Goal: Task Accomplishment & Management: Use online tool/utility

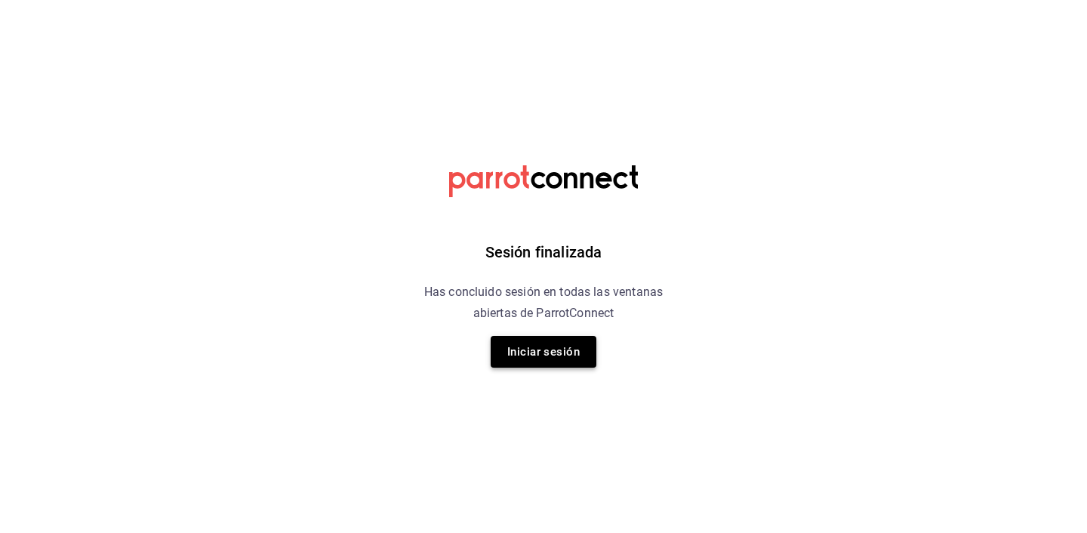
click at [536, 358] on button "Iniciar sesión" at bounding box center [544, 352] width 106 height 32
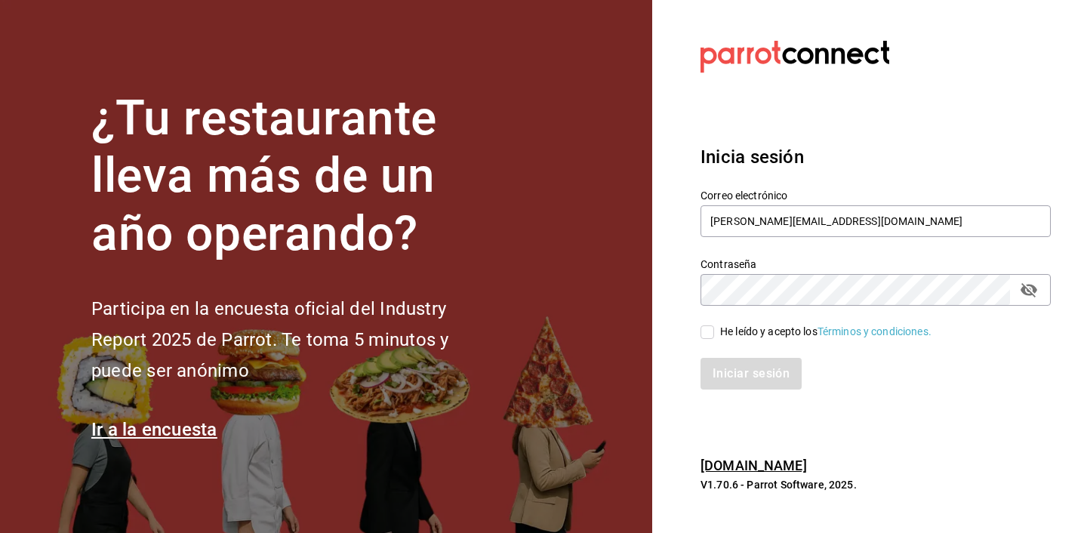
click at [715, 331] on span "He leído y acepto los Términos y condiciones." at bounding box center [822, 332] width 217 height 16
click at [714, 331] on input "He leído y acepto los Términos y condiciones." at bounding box center [708, 332] width 14 height 14
checkbox input "true"
click at [747, 380] on button "Iniciar sesión" at bounding box center [752, 374] width 103 height 32
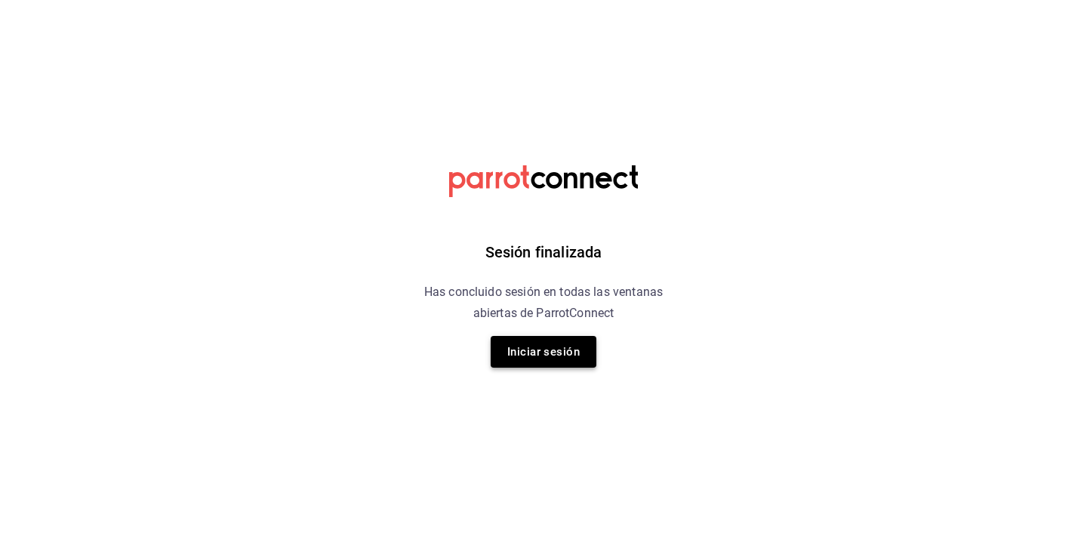
click at [547, 360] on button "Iniciar sesión" at bounding box center [544, 352] width 106 height 32
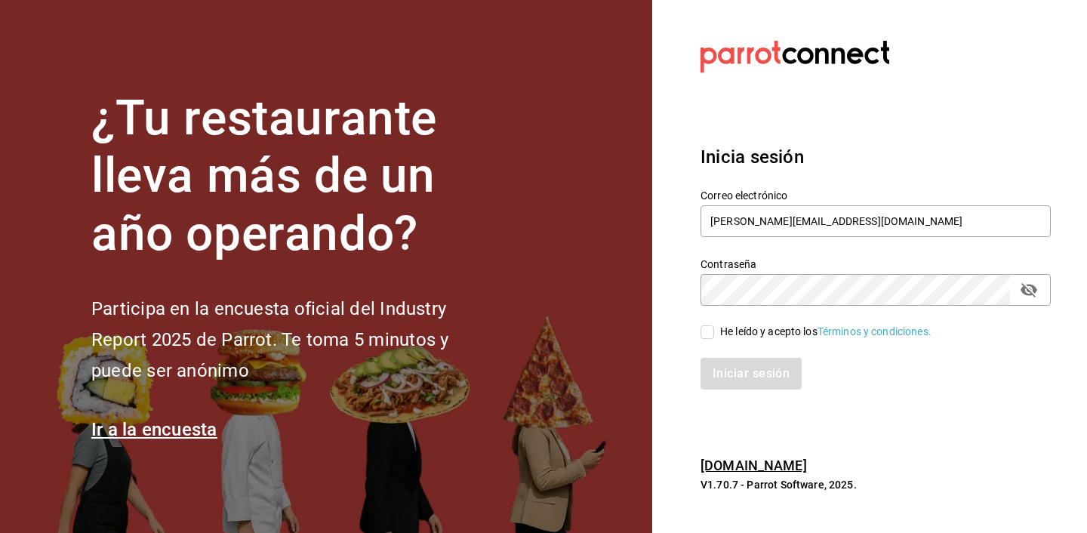
click at [710, 331] on input "He leído y acepto los Términos y condiciones." at bounding box center [708, 332] width 14 height 14
checkbox input "true"
click at [745, 377] on button "Iniciar sesión" at bounding box center [752, 374] width 103 height 32
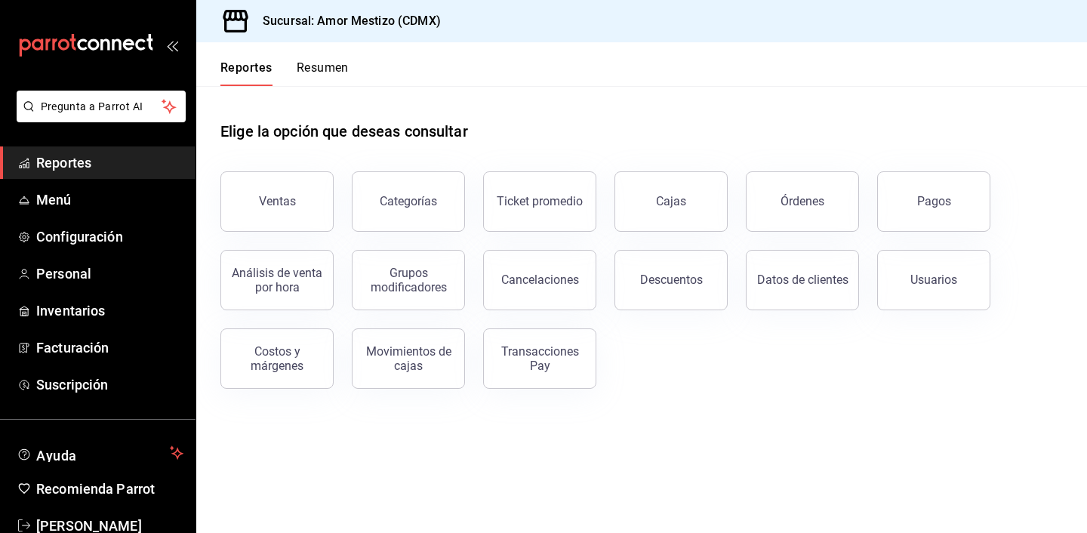
click at [306, 69] on button "Resumen" at bounding box center [323, 73] width 52 height 26
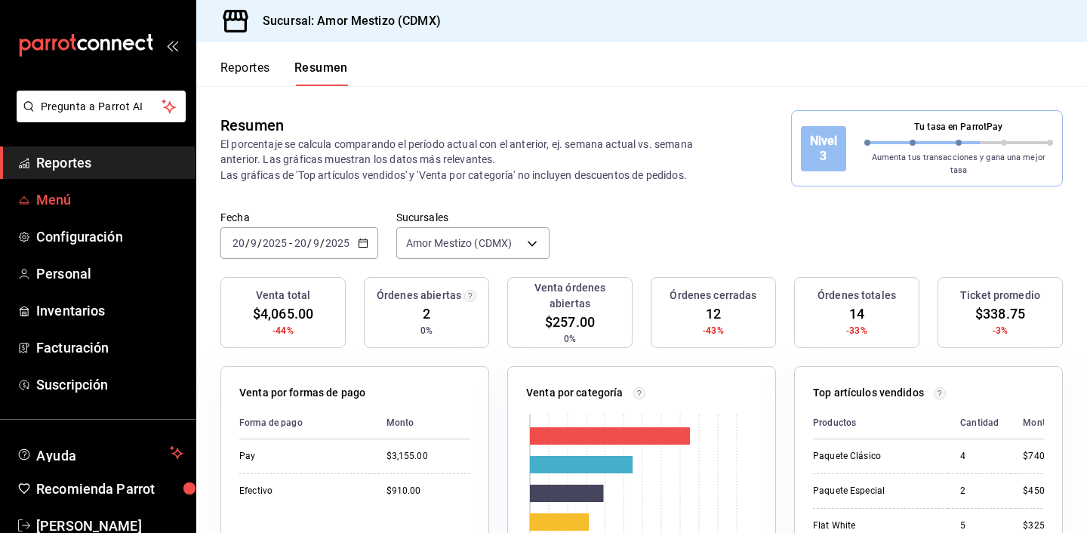
click at [52, 200] on span "Menú" at bounding box center [109, 200] width 147 height 20
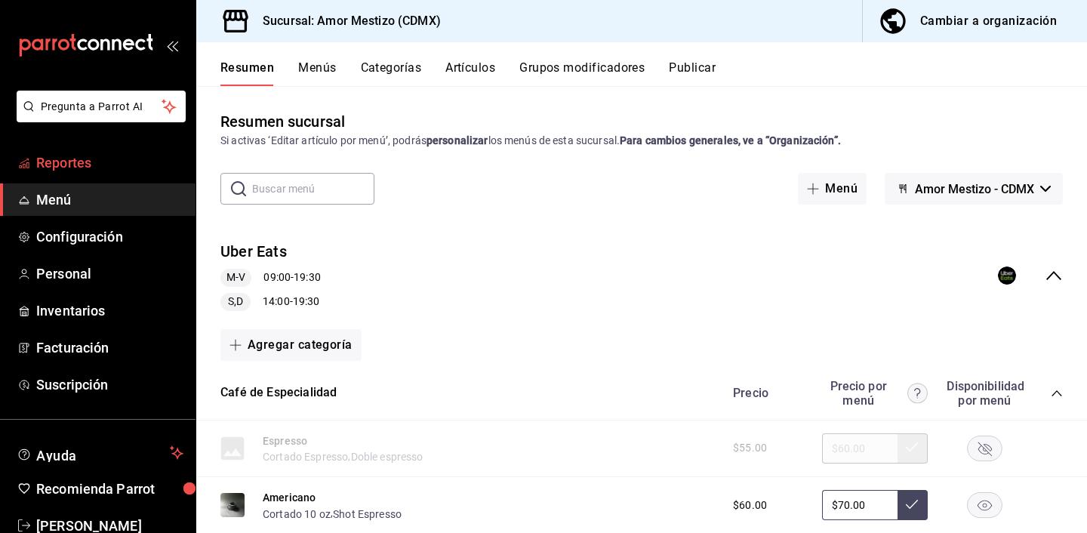
click at [72, 159] on span "Reportes" at bounding box center [109, 163] width 147 height 20
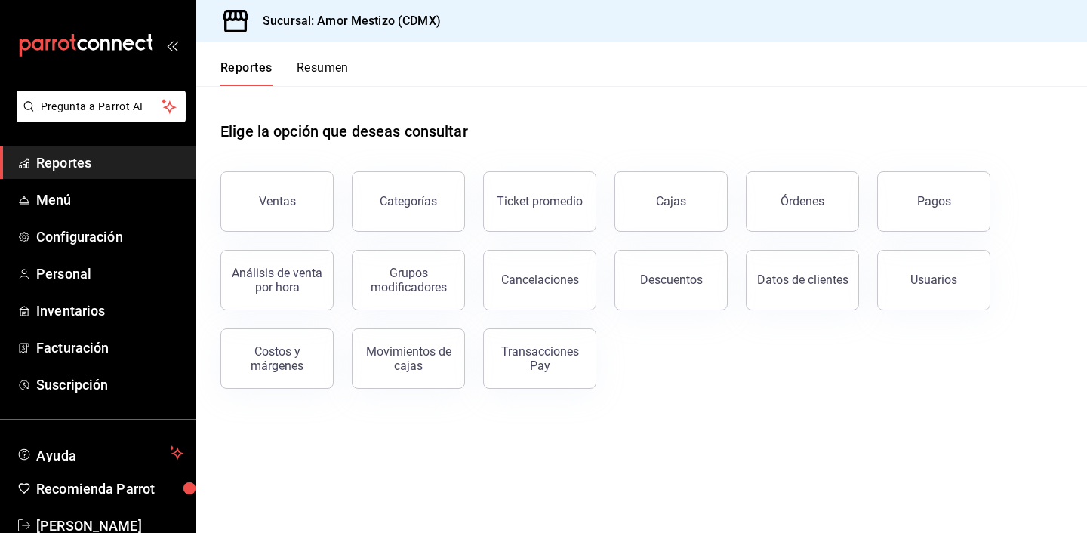
click at [312, 74] on button "Resumen" at bounding box center [323, 73] width 52 height 26
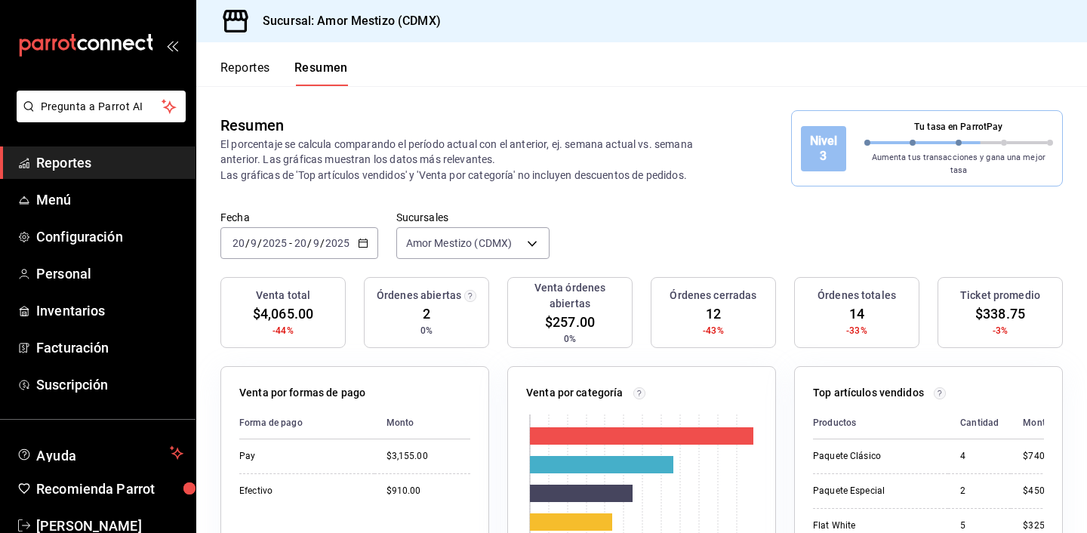
click at [260, 71] on button "Reportes" at bounding box center [245, 73] width 50 height 26
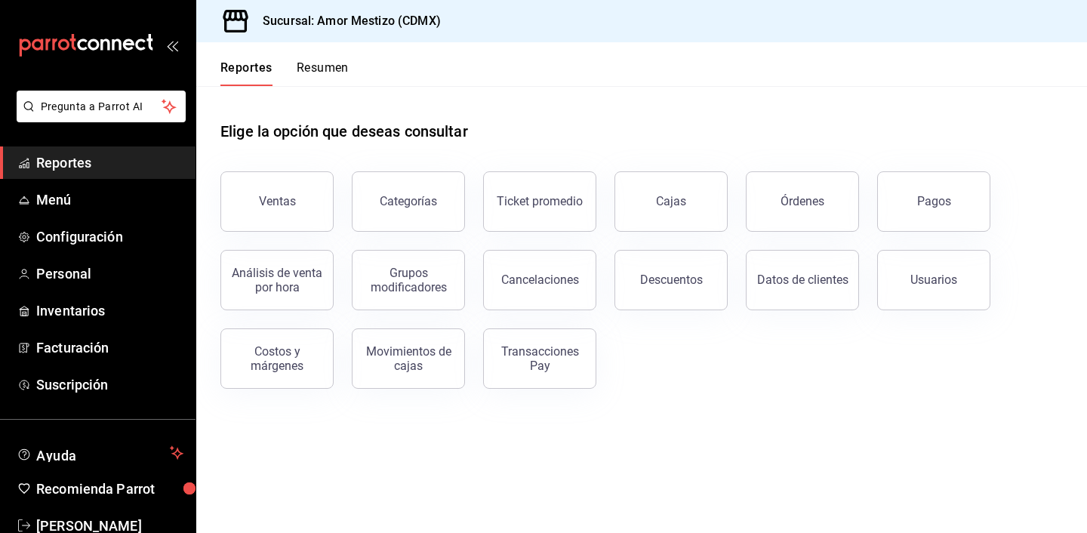
click at [612, 354] on div "Ventas Categorías Ticket promedio Cajas Órdenes Pagos Análisis de venta por hor…" at bounding box center [632, 271] width 861 height 236
click at [603, 350] on div "Ventas Categorías Ticket promedio Cajas Órdenes Pagos Análisis de venta por hor…" at bounding box center [632, 271] width 861 height 236
click at [488, 133] on div "Elige la opción que deseas consultar" at bounding box center [641, 119] width 843 height 67
click at [482, 125] on div "Elige la opción que deseas consultar" at bounding box center [641, 119] width 843 height 67
click at [311, 60] on button "Resumen" at bounding box center [323, 73] width 52 height 26
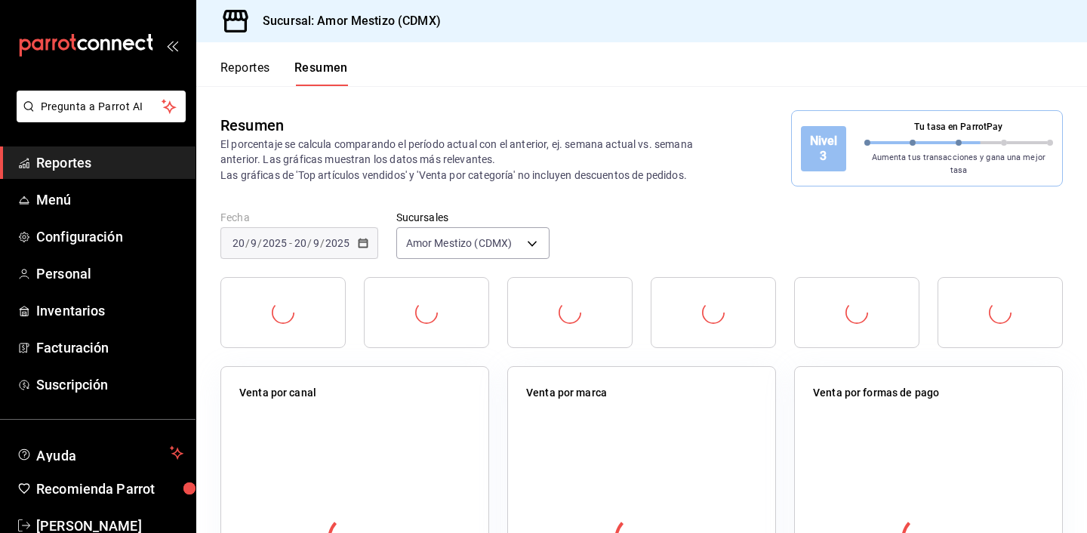
click at [260, 73] on button "Reportes" at bounding box center [245, 73] width 50 height 26
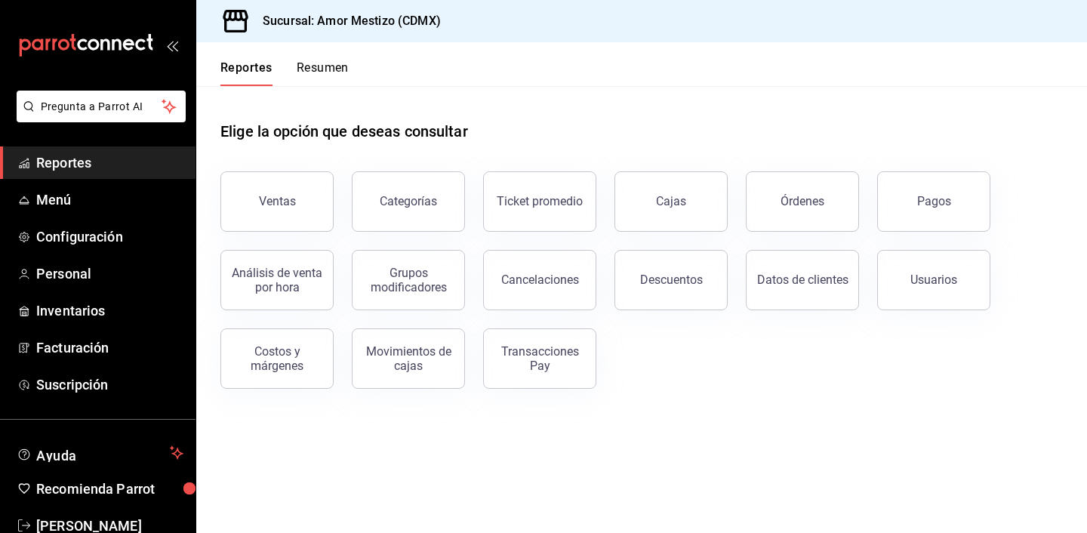
click at [362, 66] on header "Reportes Resumen" at bounding box center [641, 64] width 891 height 44
click at [323, 75] on button "Resumen" at bounding box center [323, 73] width 52 height 26
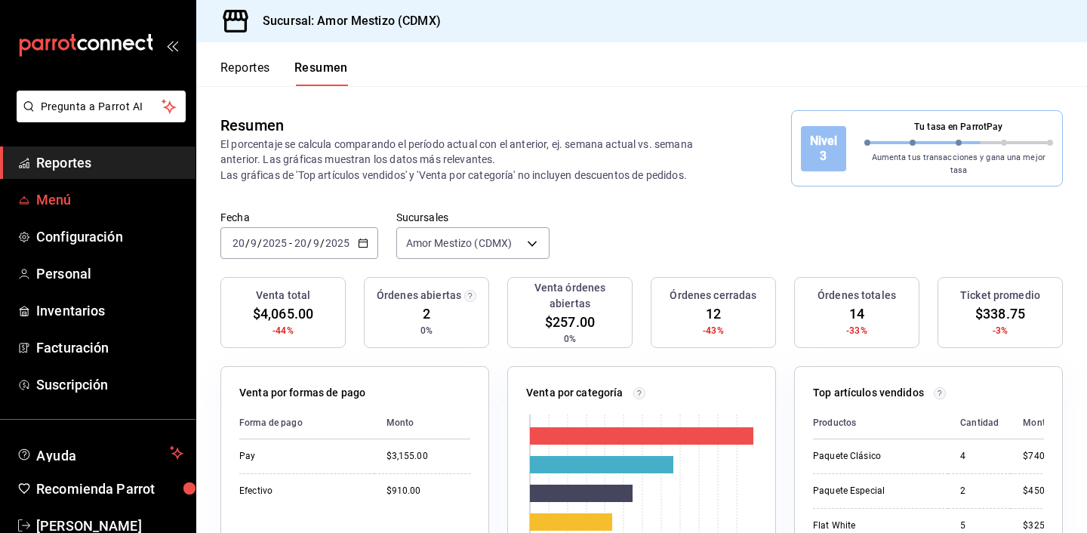
click at [51, 205] on span "Menú" at bounding box center [109, 200] width 147 height 20
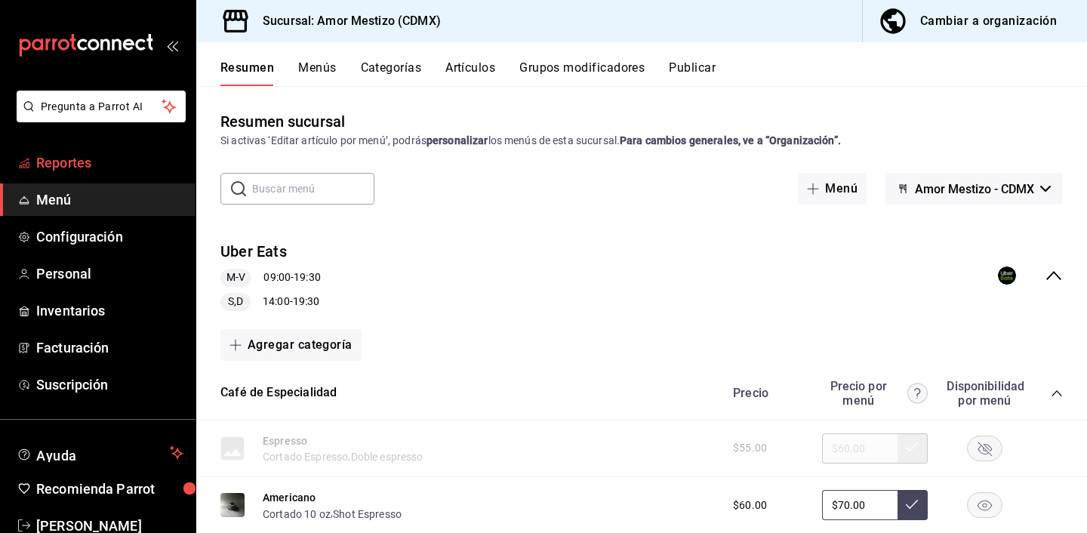
click at [80, 154] on span "Reportes" at bounding box center [109, 163] width 147 height 20
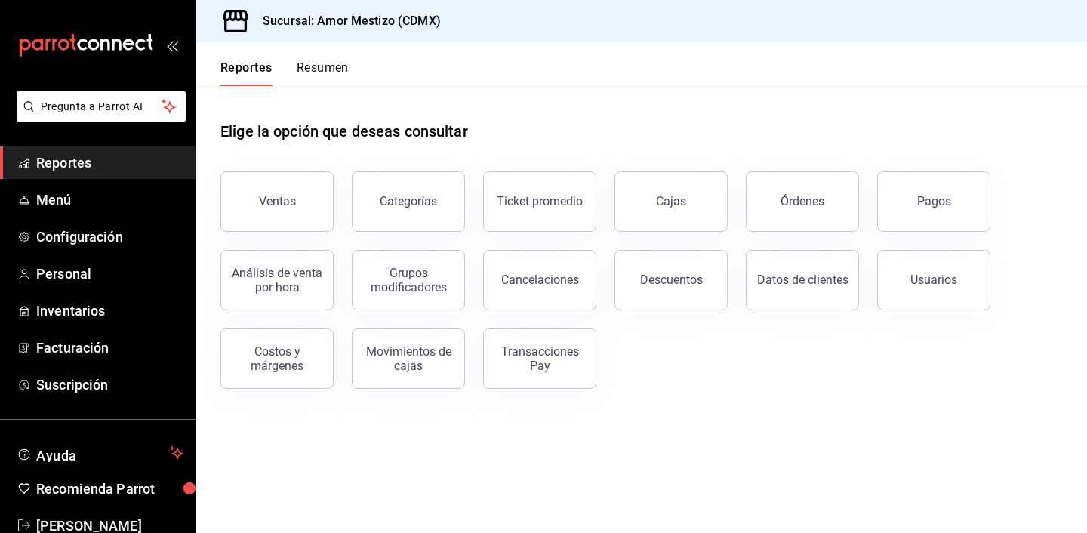
click at [315, 81] on button "Resumen" at bounding box center [323, 73] width 52 height 26
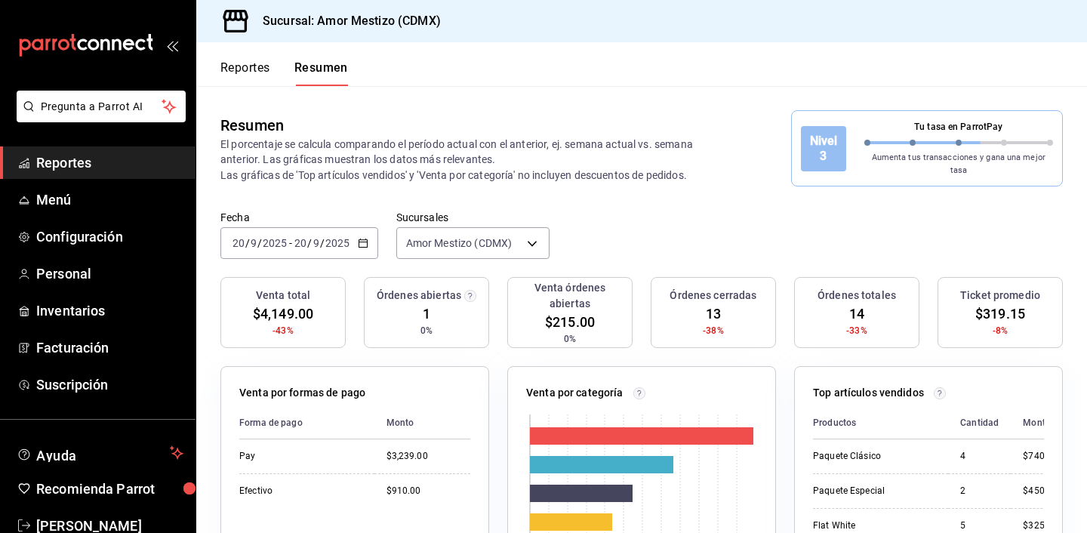
scroll to position [96, 0]
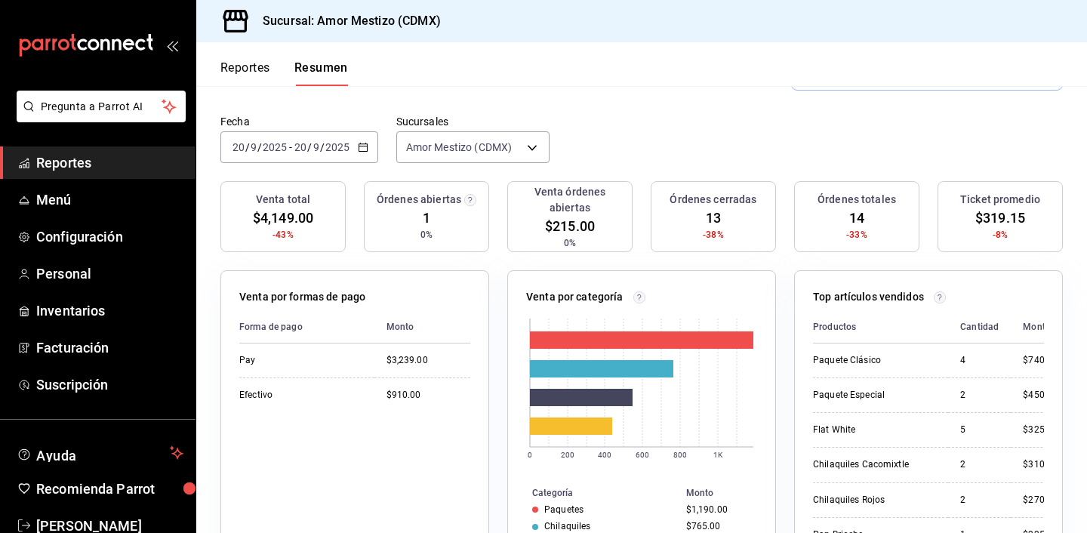
click at [360, 142] on icon "button" at bounding box center [363, 147] width 11 height 11
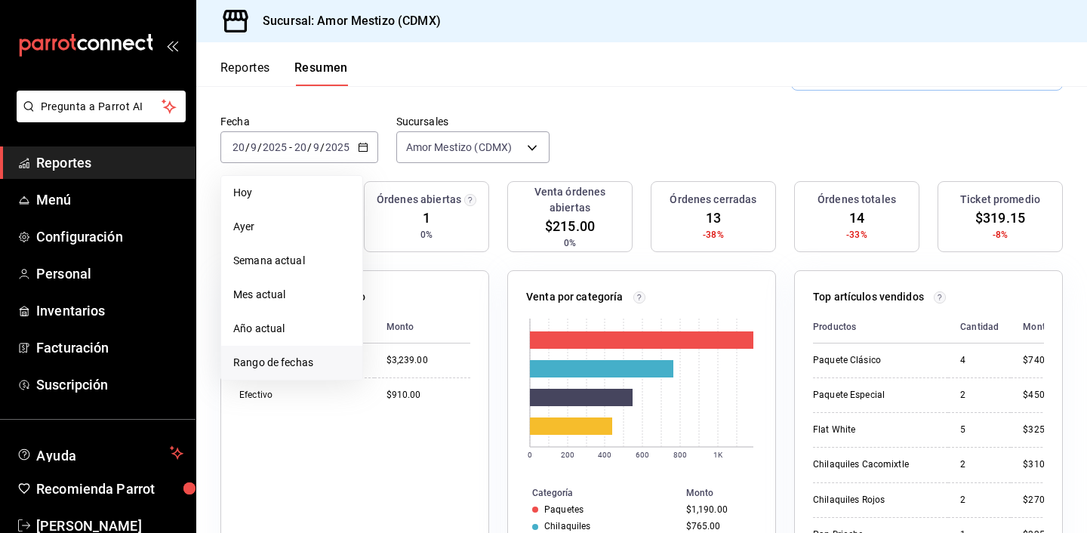
click at [286, 355] on span "Rango de fechas" at bounding box center [291, 363] width 117 height 16
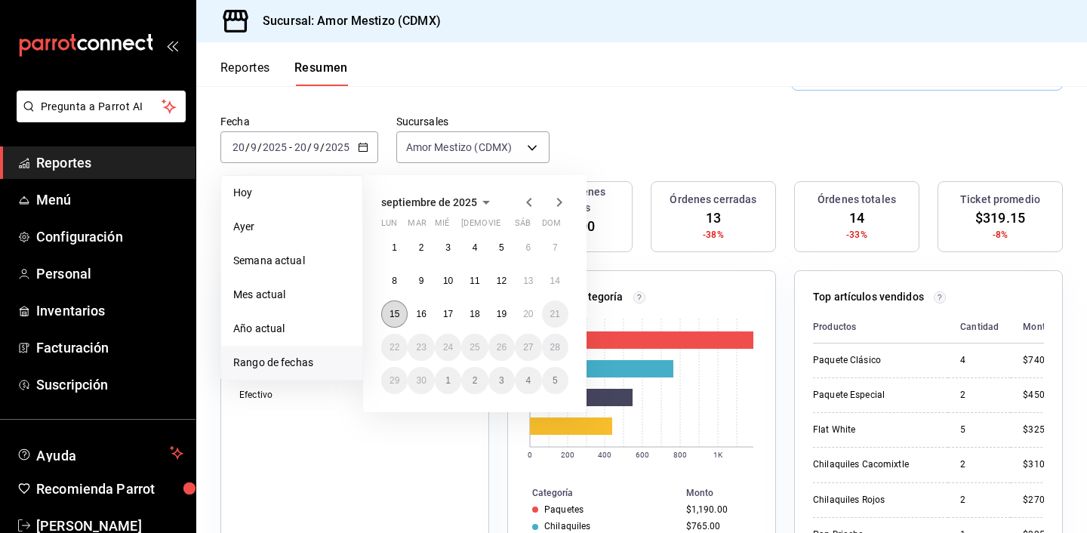
click at [398, 312] on button "15" at bounding box center [394, 313] width 26 height 27
click at [538, 313] on button "20" at bounding box center [528, 313] width 26 height 27
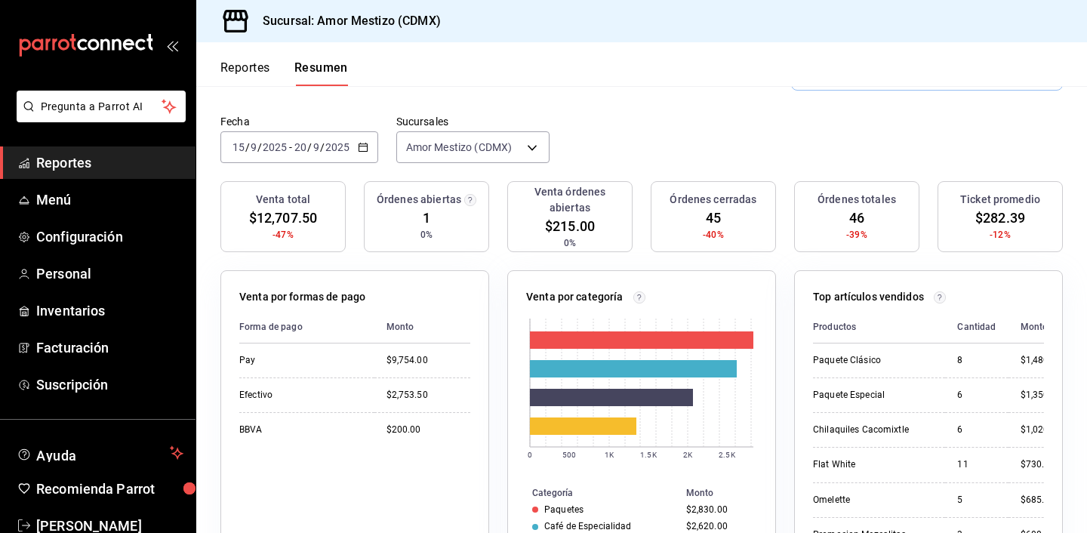
click at [637, 147] on div "Fecha 2025-09-15 15 / 9 / 2025 - 2025-09-20 20 / 9 / 2025 Sucursales Amor Mesti…" at bounding box center [641, 148] width 891 height 66
click at [241, 72] on button "Reportes" at bounding box center [245, 73] width 50 height 26
